Goal: Ask a question: Seek information or help from site administrators or community

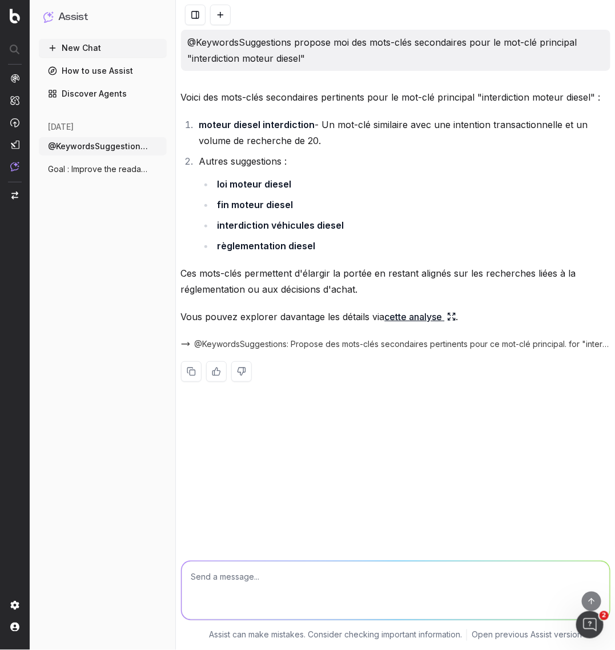
click at [253, 575] on textarea at bounding box center [396, 590] width 429 height 58
type textarea "v"
paste textarea "Do you think that the main keyword “fgao” is relevant for the following page:"
click at [486, 573] on textarea "Do you think that the main keyword “fgao” is relevant for the following page:" at bounding box center [396, 590] width 429 height 58
paste textarea "https://www.lelynx.fr/assurance-auto/sinistre/indemnisation/fond-garantie-assur…"
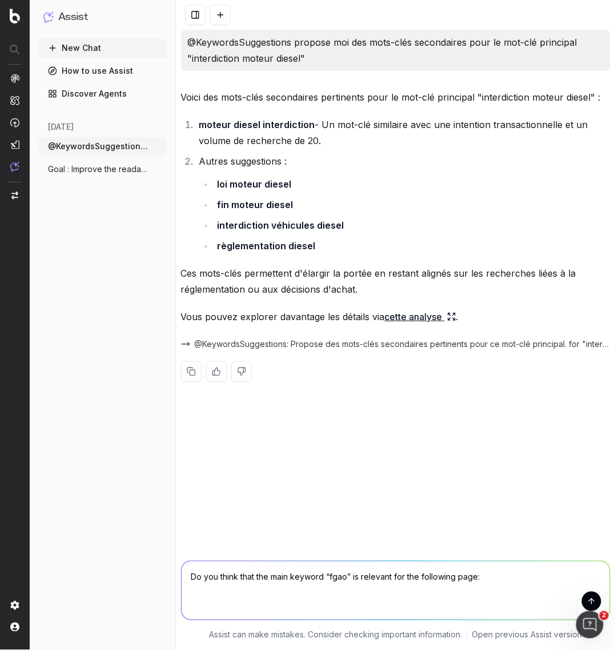
type textarea "Do you think that the main keyword “fgao” is relevant for the following page: h…"
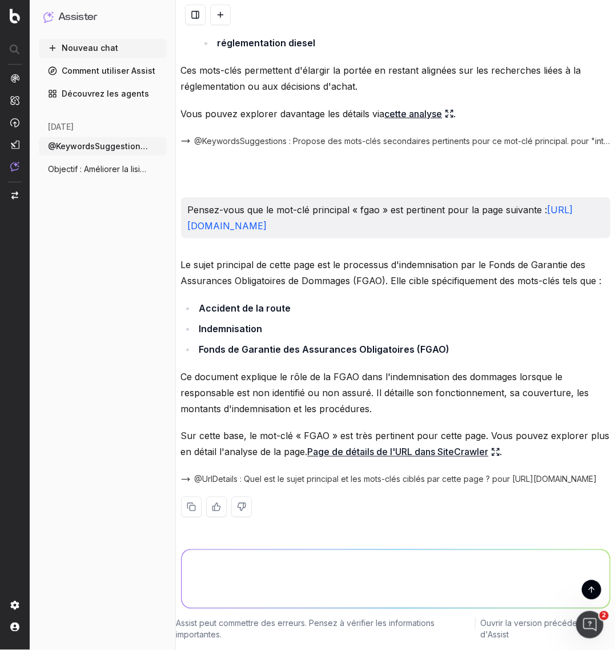
scroll to position [250, 0]
click at [395, 452] on font "Page de détails de l'URL dans SiteCrawler" at bounding box center [398, 451] width 181 height 11
